Goal: Task Accomplishment & Management: Manage account settings

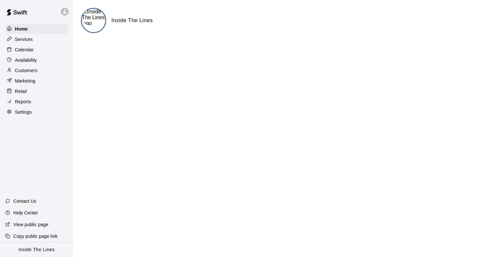
click at [32, 73] on p "Customers" at bounding box center [26, 70] width 22 height 6
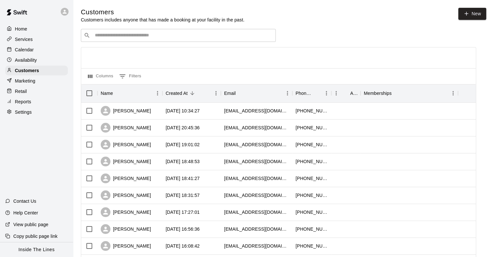
click at [143, 39] on input "Search customers by name or email" at bounding box center [183, 35] width 180 height 6
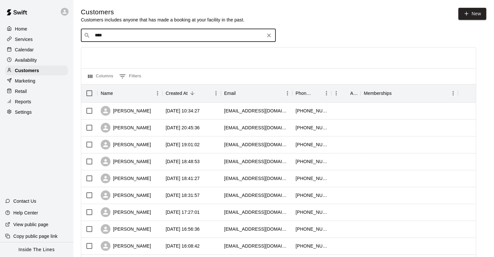
type input "*****"
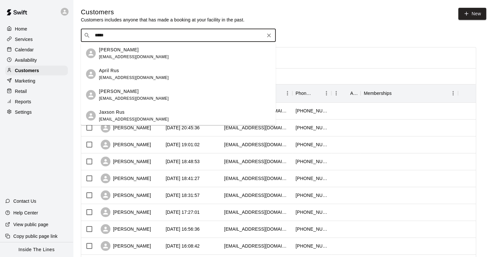
click at [117, 73] on p "April Rus" at bounding box center [109, 70] width 20 height 7
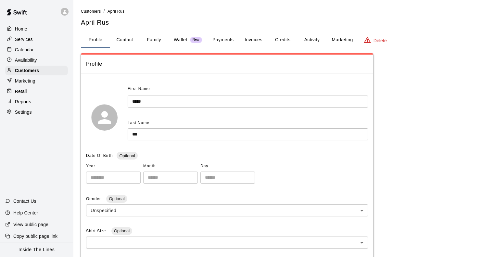
click at [181, 41] on p "Wallet" at bounding box center [181, 39] width 14 height 7
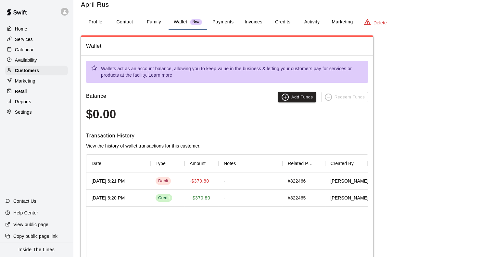
scroll to position [32, 0]
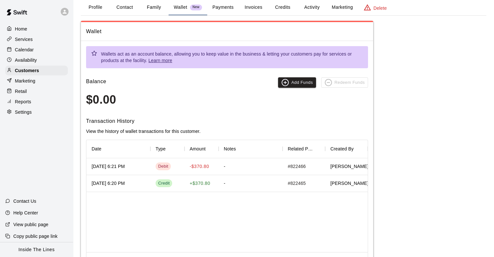
click at [169, 185] on div "Credit" at bounding box center [164, 183] width 12 height 6
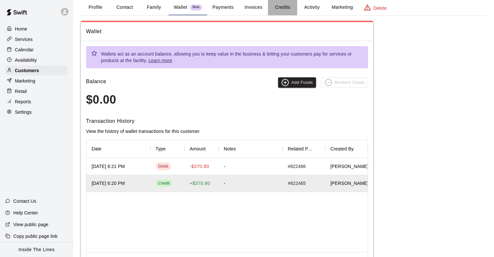
click at [277, 6] on button "Credits" at bounding box center [282, 8] width 29 height 16
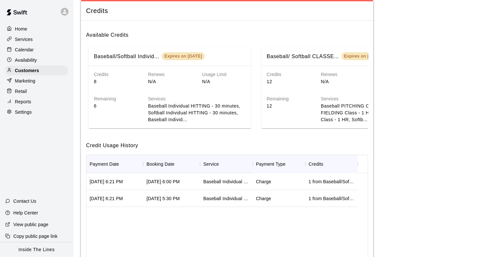
scroll to position [65, 0]
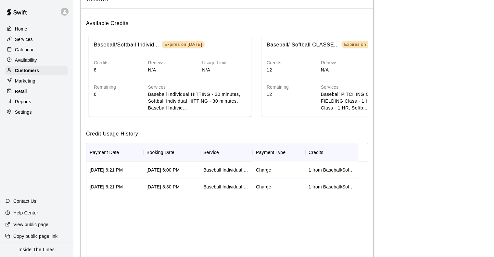
click at [215, 173] on div "Baseball Individual PITCHING - 30 minutes" at bounding box center [226, 170] width 46 height 6
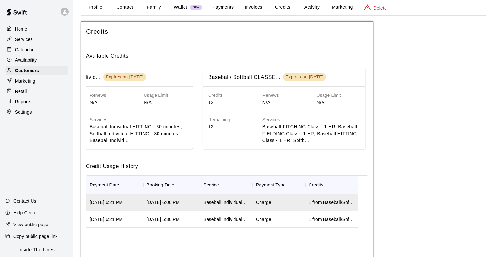
scroll to position [0, 0]
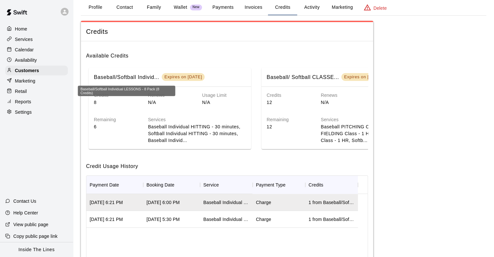
click at [153, 78] on h6 "Baseball/Softball Individ..." at bounding box center [126, 77] width 65 height 8
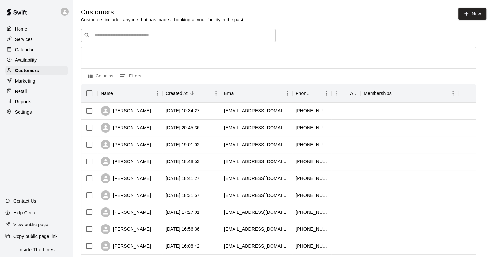
click at [129, 33] on input "Search customers by name or email" at bounding box center [183, 35] width 180 height 6
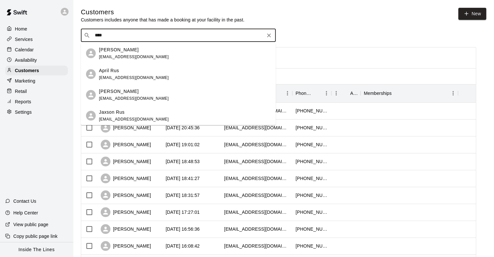
type input "*****"
click at [125, 70] on div "April Rus" at bounding box center [134, 70] width 70 height 7
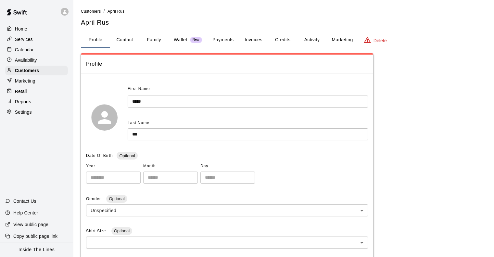
click at [181, 42] on p "Wallet" at bounding box center [181, 39] width 14 height 7
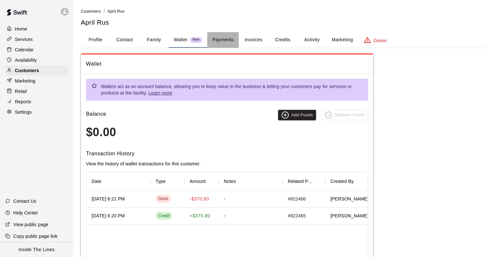
click at [218, 43] on button "Payments" at bounding box center [223, 40] width 32 height 16
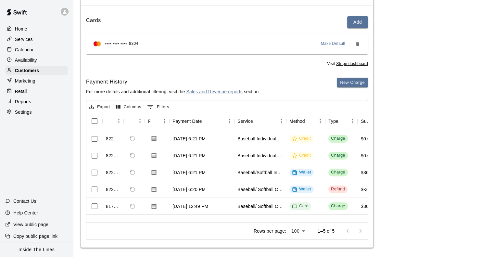
scroll to position [71, 0]
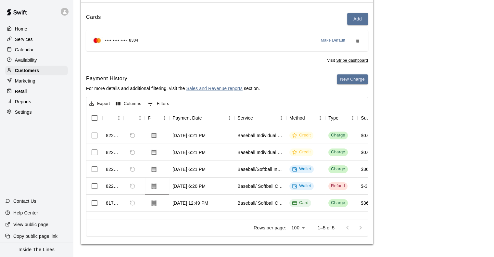
click at [152, 184] on icon "Download Receipt" at bounding box center [154, 186] width 6 height 6
click at [155, 169] on icon "Download Receipt" at bounding box center [154, 169] width 6 height 6
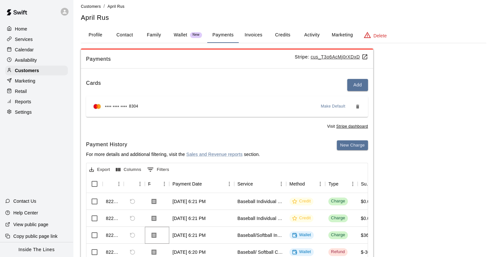
scroll to position [0, 0]
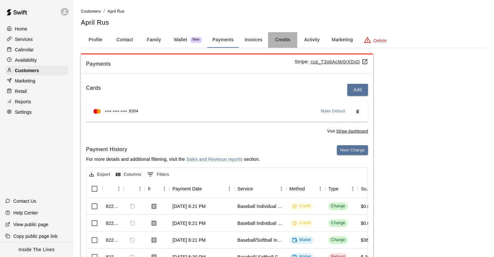
click at [286, 38] on button "Credits" at bounding box center [282, 40] width 29 height 16
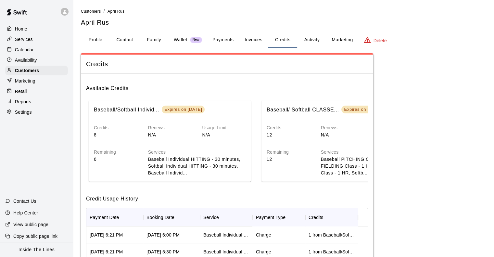
click at [311, 113] on h6 "Baseball/ Softball CLASSE..." at bounding box center [303, 110] width 72 height 8
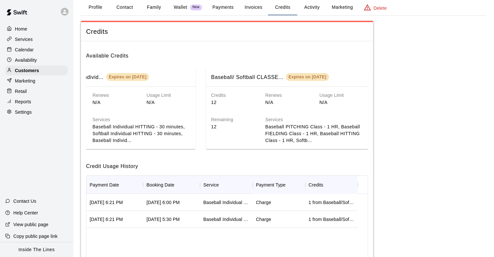
scroll to position [0, 58]
click at [296, 117] on h6 "Services" at bounding box center [311, 119] width 98 height 7
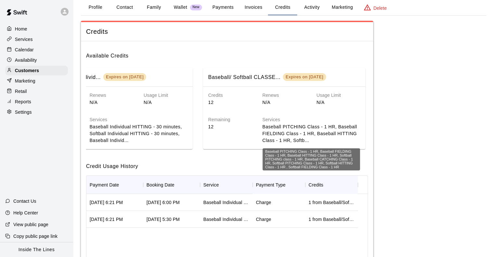
scroll to position [0, 0]
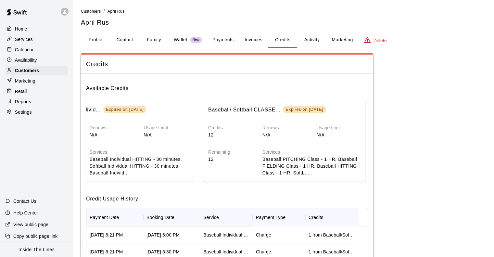
click at [259, 125] on div "Renews N/A" at bounding box center [279, 126] width 54 height 24
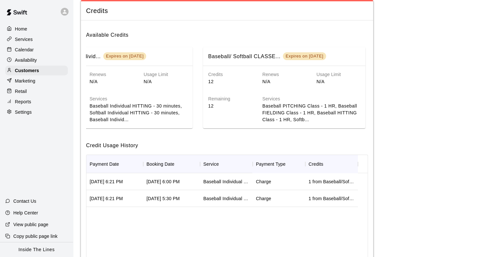
scroll to position [65, 0]
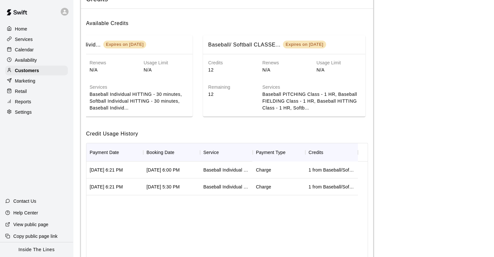
click at [205, 188] on div "Baseball Individual PITCHING - 30 minutes" at bounding box center [226, 187] width 46 height 6
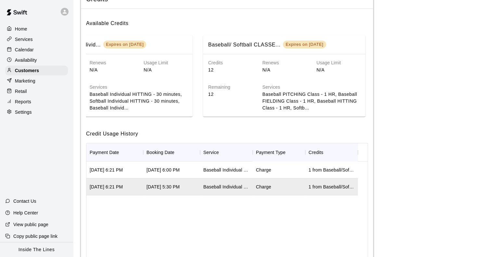
click at [204, 190] on div "Baseball Individual PITCHING - 30 minutes" at bounding box center [226, 187] width 46 height 6
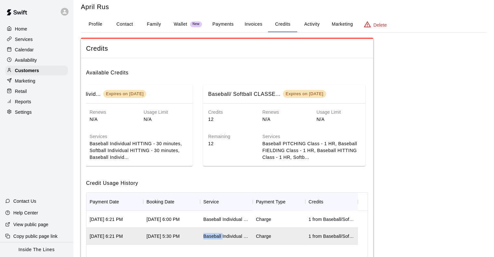
scroll to position [0, 0]
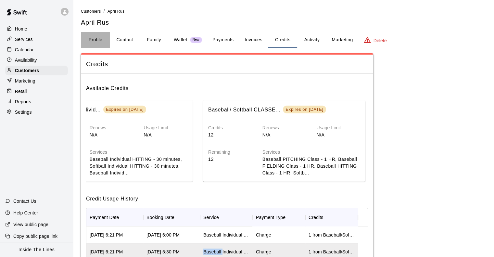
click at [90, 39] on button "Profile" at bounding box center [95, 40] width 29 height 16
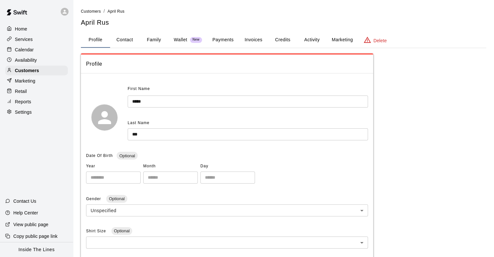
click at [129, 42] on button "Contact" at bounding box center [124, 40] width 29 height 16
select select "**"
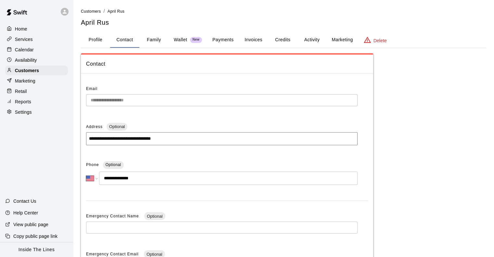
click at [158, 41] on button "Family" at bounding box center [153, 40] width 29 height 16
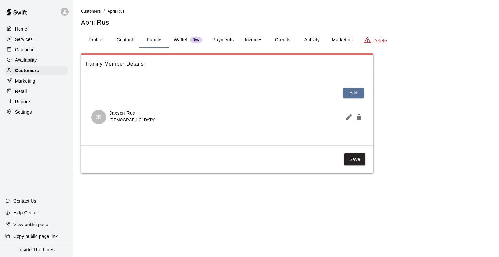
click at [181, 40] on p "Wallet" at bounding box center [181, 39] width 14 height 7
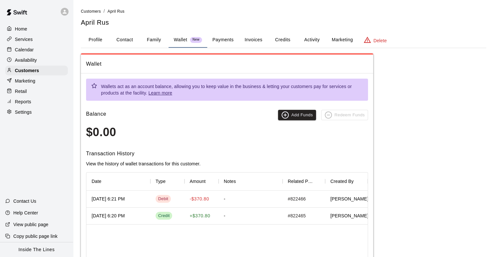
click at [212, 39] on button "Payments" at bounding box center [223, 40] width 32 height 16
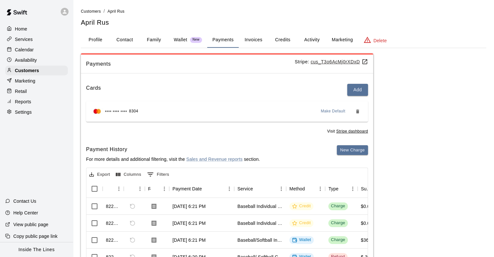
click at [243, 41] on button "Invoices" at bounding box center [253, 40] width 29 height 16
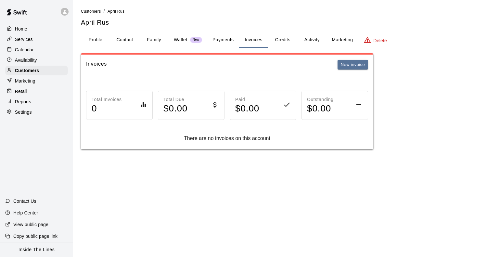
click at [273, 41] on button "Credits" at bounding box center [282, 40] width 29 height 16
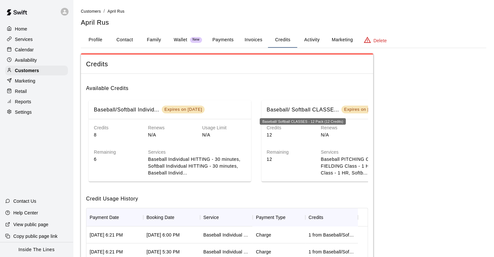
click at [295, 109] on h6 "Baseball/ Softball CLASSE..." at bounding box center [303, 110] width 72 height 8
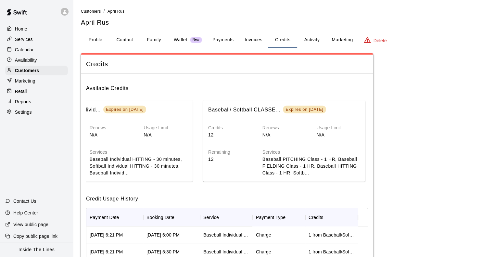
click at [334, 139] on div "Services Baseball PITCHING Class - 1 HR, Baseball FIELDING Class - 1 HR, Baseba…" at bounding box center [306, 157] width 108 height 38
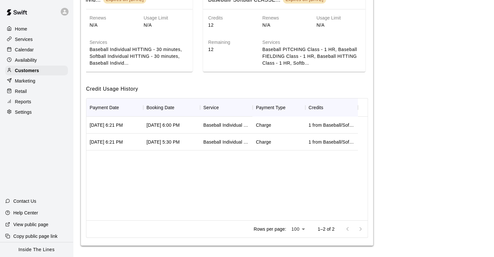
scroll to position [116, 0]
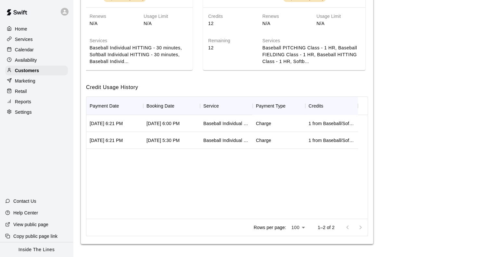
click at [326, 121] on div "1 from Baseball/Softball Individual LESSONS - 8 Pack (8 Credits)" at bounding box center [332, 123] width 46 height 6
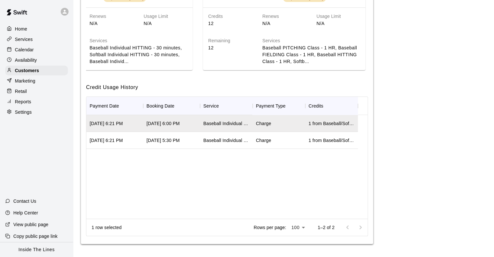
click at [312, 140] on div "1 from Baseball/Softball Individual LESSONS - 8 Pack (8 Credits)" at bounding box center [332, 140] width 46 height 6
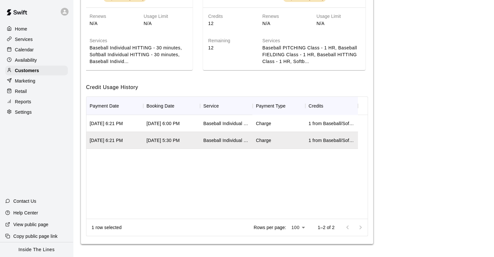
click at [350, 223] on div at bounding box center [354, 227] width 26 height 13
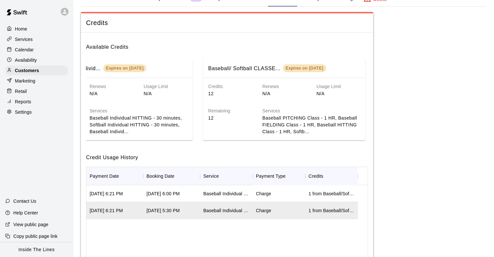
scroll to position [19, 0]
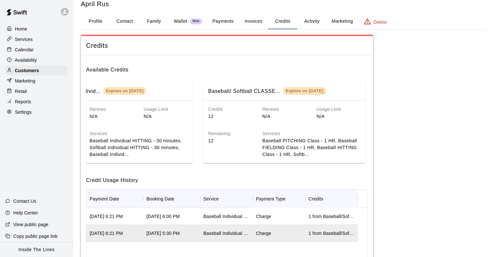
click at [294, 105] on div "Renews N/A" at bounding box center [279, 107] width 54 height 24
click at [307, 22] on button "Activity" at bounding box center [311, 22] width 29 height 16
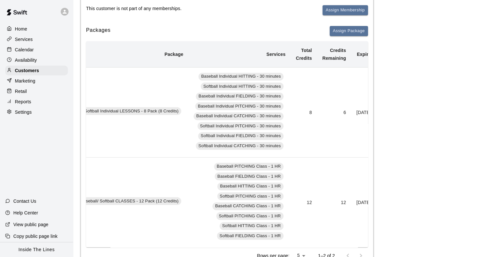
scroll to position [0, 120]
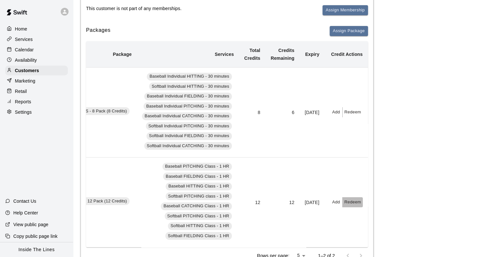
click at [349, 202] on button "Redeem" at bounding box center [353, 202] width 20 height 10
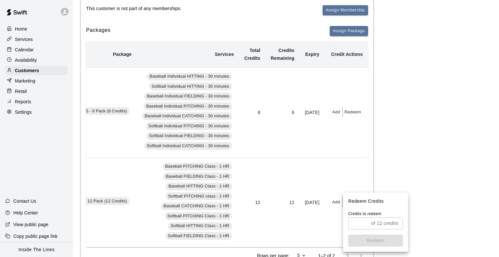
click at [365, 224] on input "text" at bounding box center [358, 223] width 20 height 12
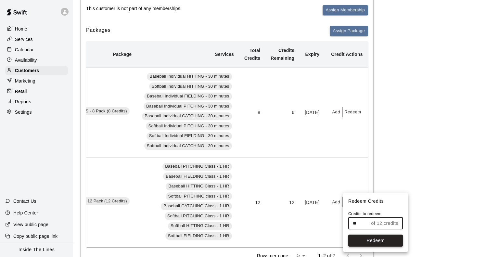
type input "**"
click at [375, 240] on button "Redeem" at bounding box center [375, 241] width 55 height 12
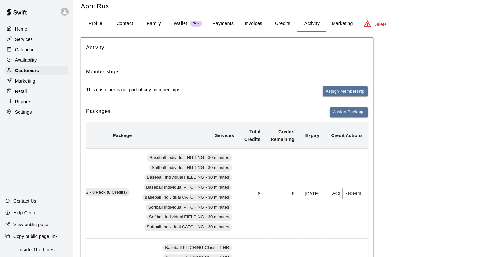
scroll to position [0, 0]
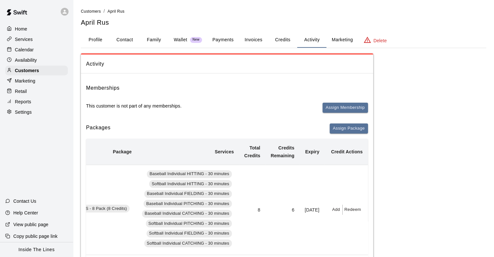
click at [279, 42] on button "Credits" at bounding box center [282, 40] width 29 height 16
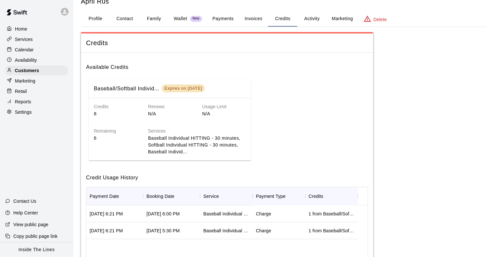
scroll to position [32, 0]
